Goal: Task Accomplishment & Management: Complete application form

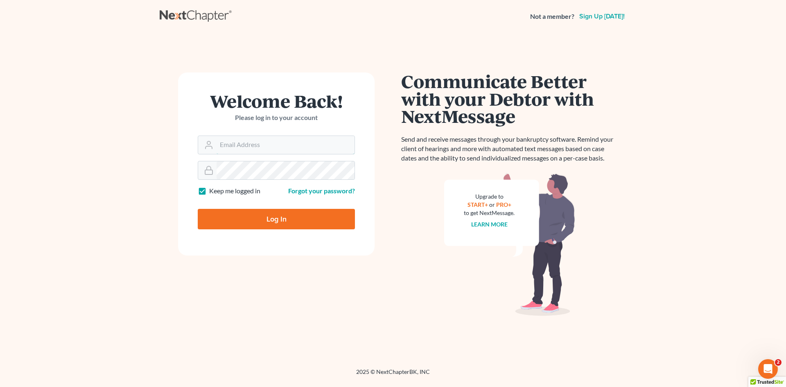
type input "[EMAIL_ADDRESS][DOMAIN_NAME]"
click at [270, 222] on input "Log In" at bounding box center [276, 219] width 157 height 20
type input "Thinking..."
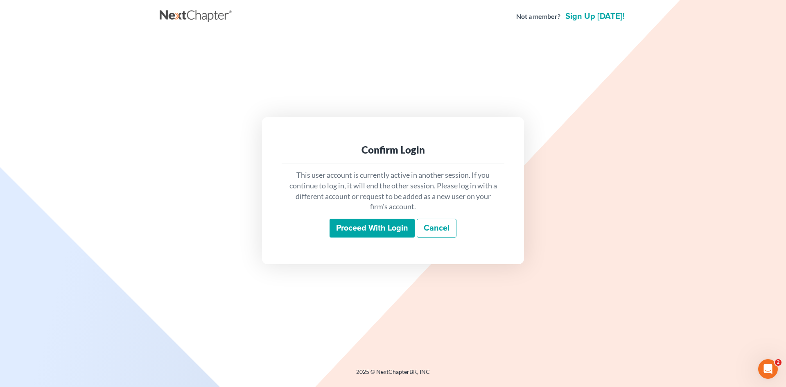
click at [359, 228] on input "Proceed with login" at bounding box center [372, 228] width 85 height 19
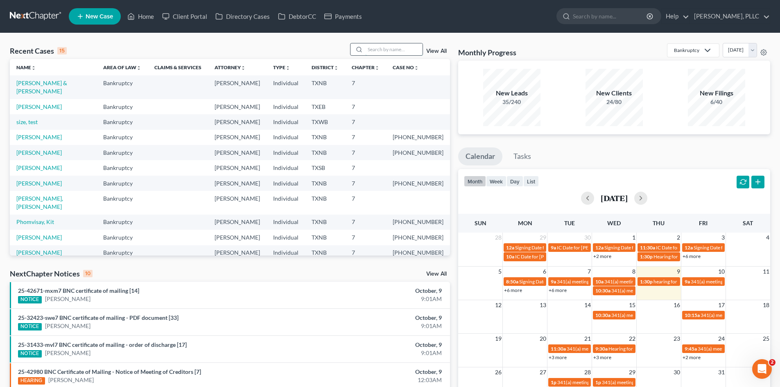
click at [368, 49] on input "search" at bounding box center [393, 49] width 57 height 12
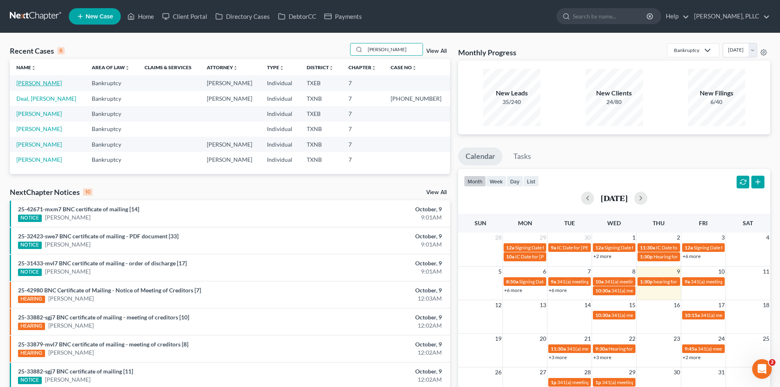
type input "justin"
click at [38, 82] on link "McGovern, Justin" at bounding box center [38, 82] width 45 height 7
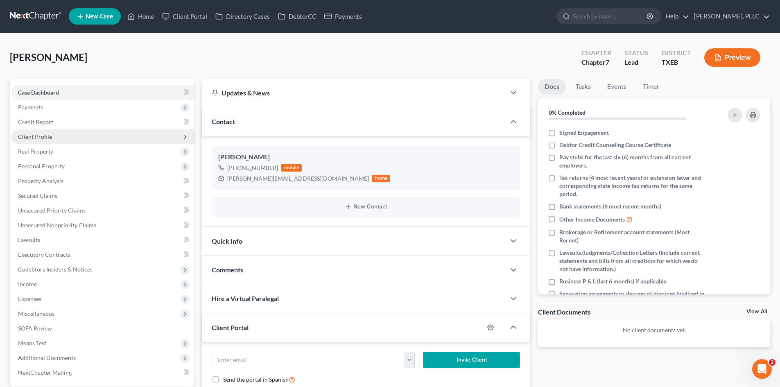
click at [37, 137] on span "Client Profile" at bounding box center [35, 136] width 34 height 7
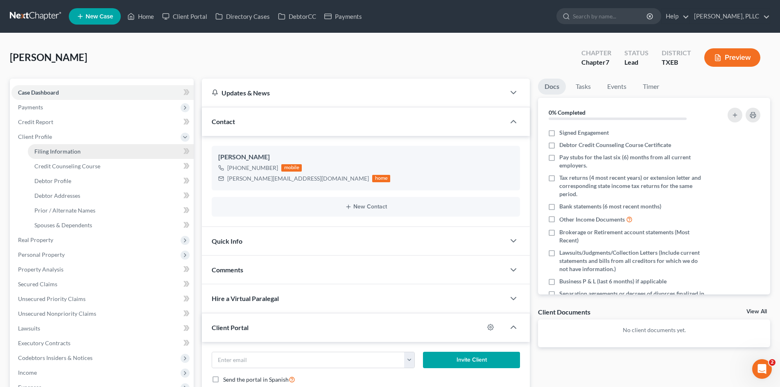
click at [40, 151] on span "Filing Information" at bounding box center [57, 151] width 46 height 7
select select "1"
select select "0"
select select "45"
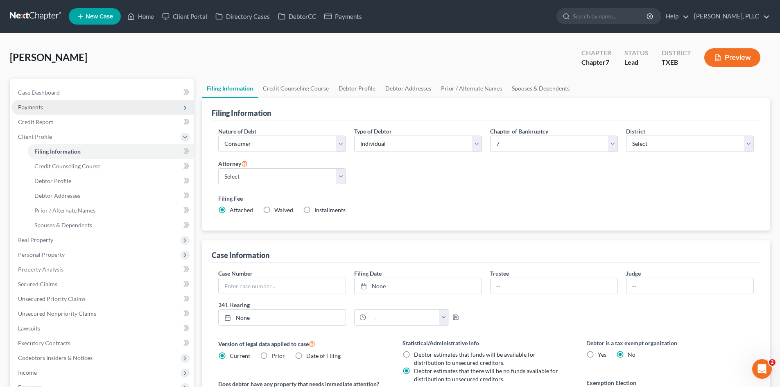
click at [37, 108] on span "Payments" at bounding box center [30, 107] width 25 height 7
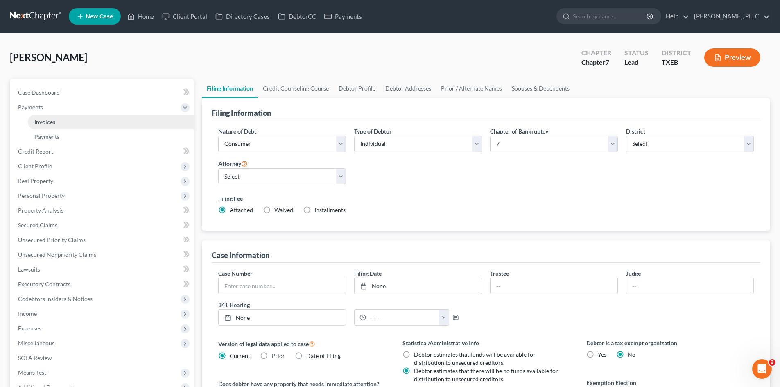
click at [44, 122] on span "Invoices" at bounding box center [44, 121] width 21 height 7
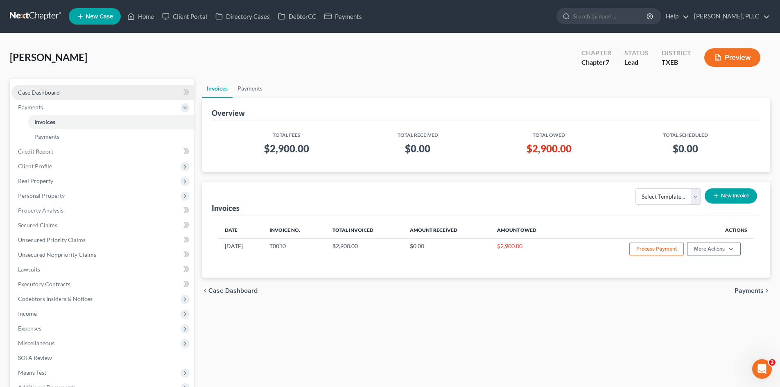
click at [34, 94] on span "Case Dashboard" at bounding box center [39, 92] width 42 height 7
